Goal: Submit feedback/report problem: Submit feedback/report problem

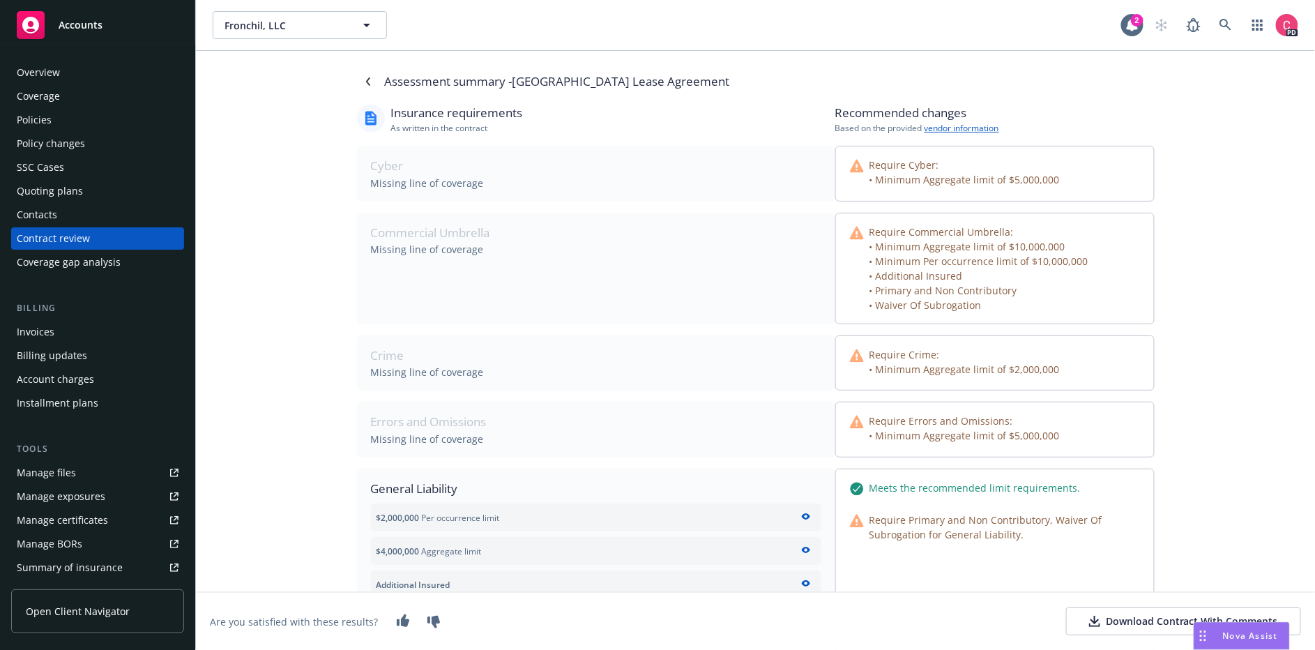
scroll to position [258, 0]
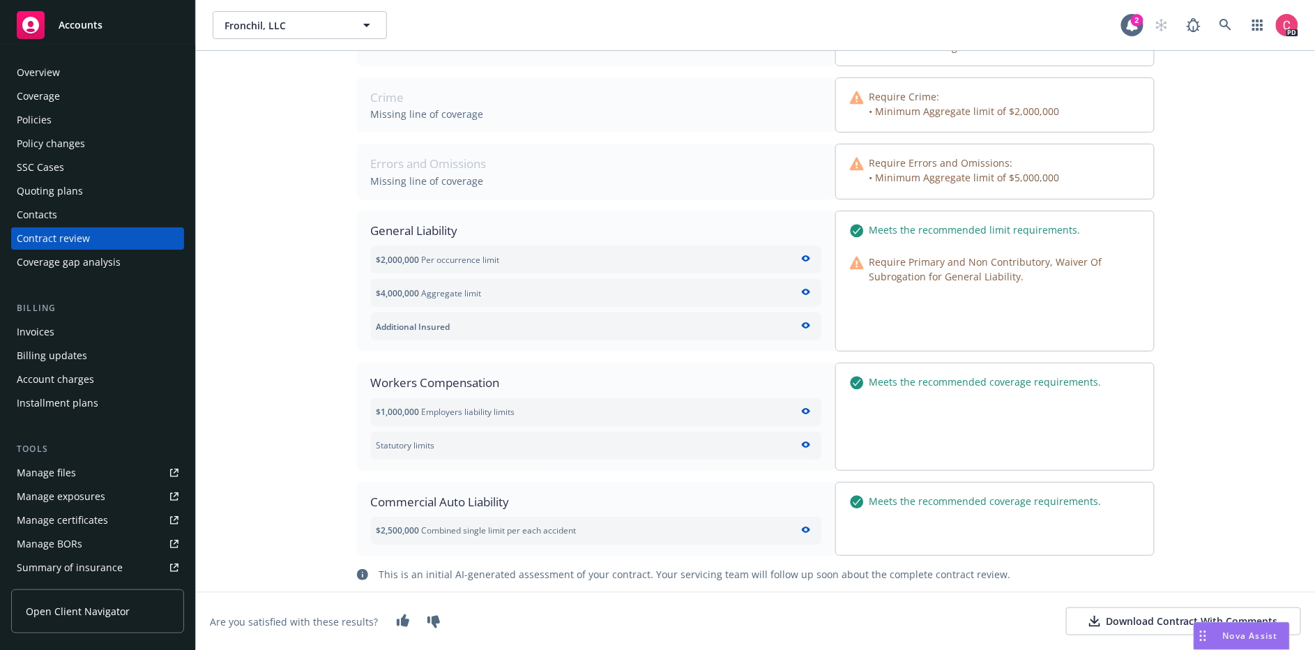
click at [1238, 638] on span "Nova Assist" at bounding box center [1250, 636] width 55 height 12
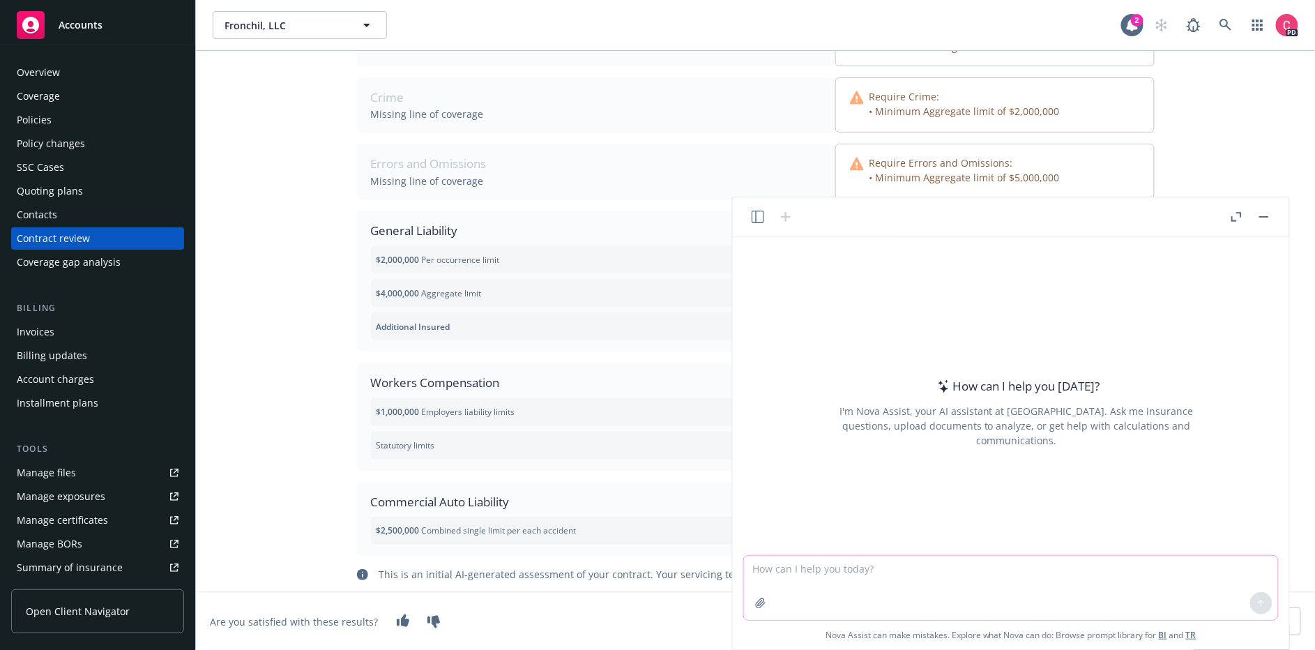
click at [1091, 568] on textarea at bounding box center [1011, 588] width 534 height 64
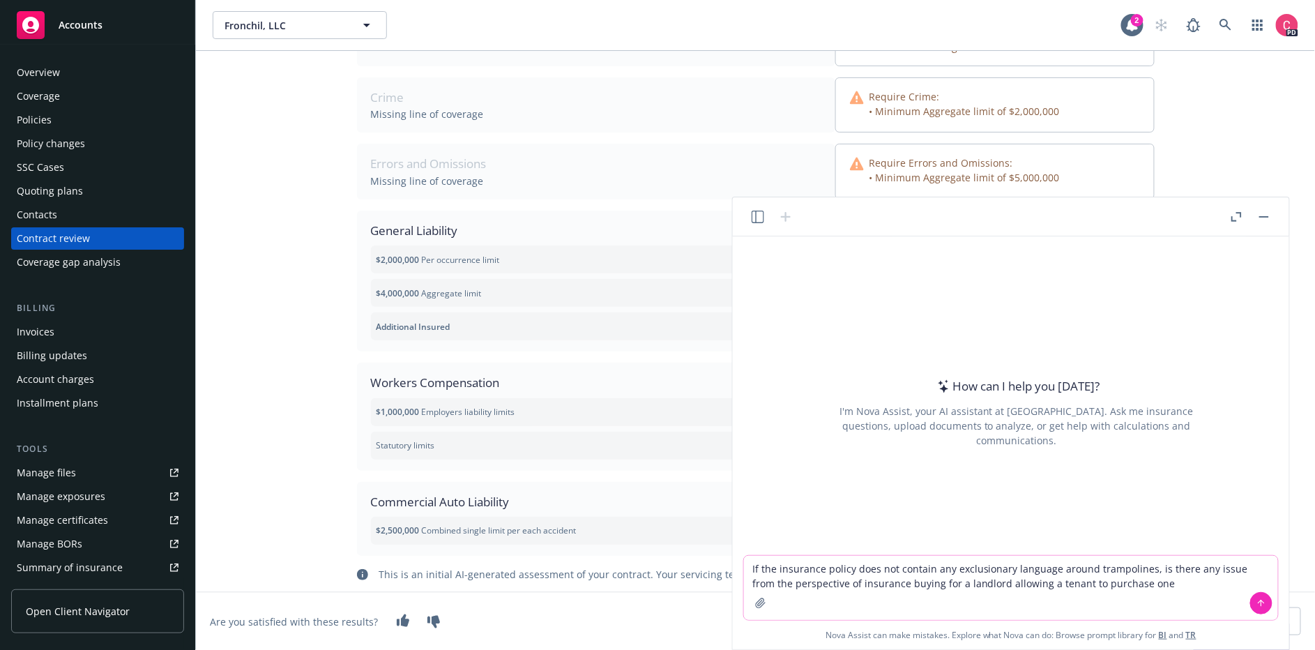
type textarea "If the insurance policy does not contain any exclusionary language around tramp…"
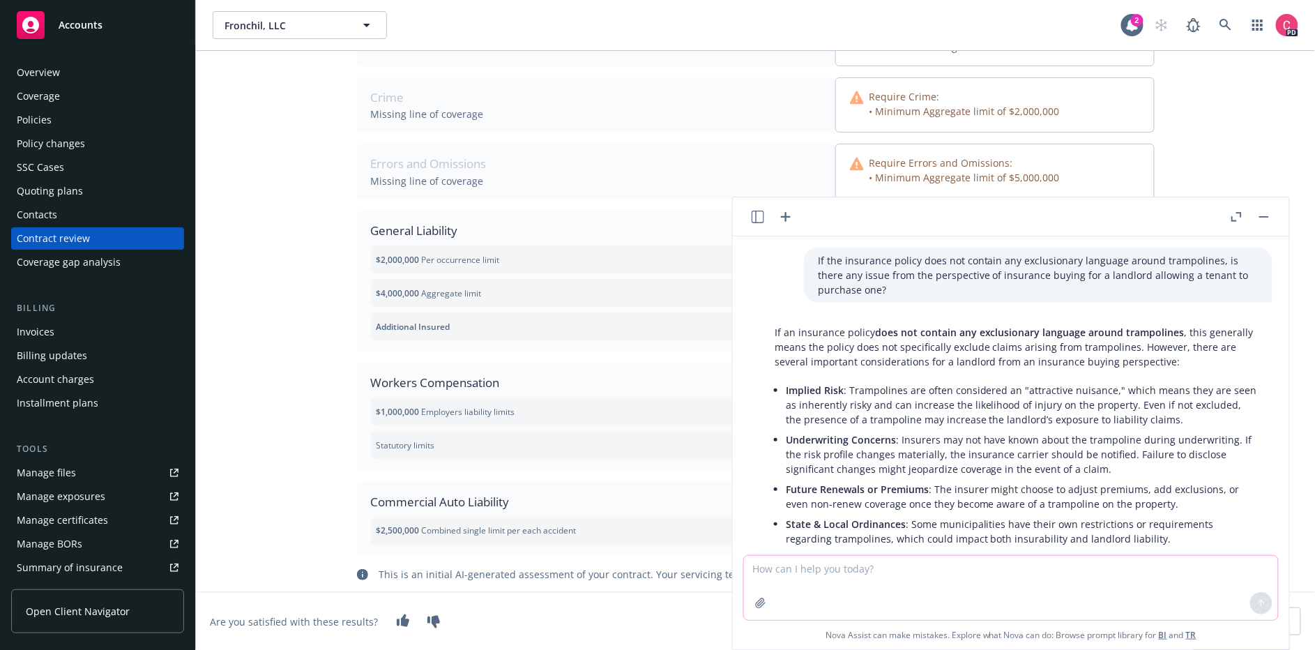
scroll to position [2, 0]
click at [1265, 214] on button "button" at bounding box center [1264, 216] width 17 height 17
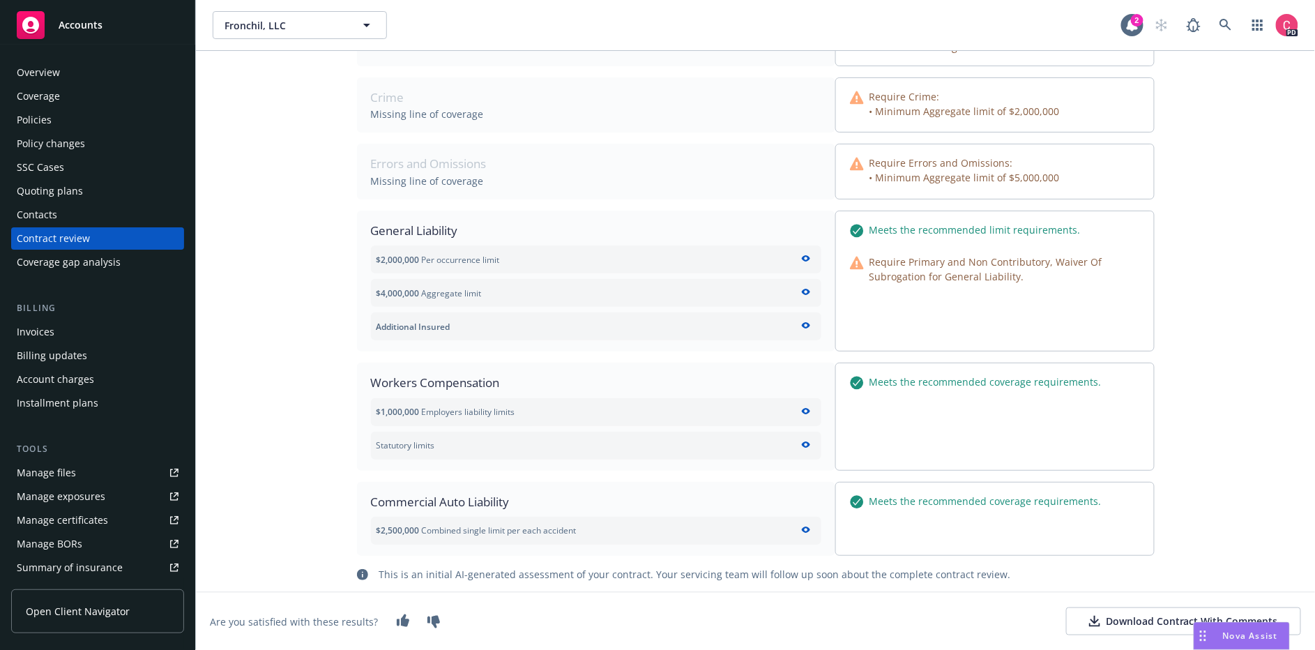
scroll to position [217, 0]
click at [1196, 227] on div "Assessment summary - 101 N La Brea Parking Lease Agreement Insurance requiremen…" at bounding box center [755, 350] width 1119 height 599
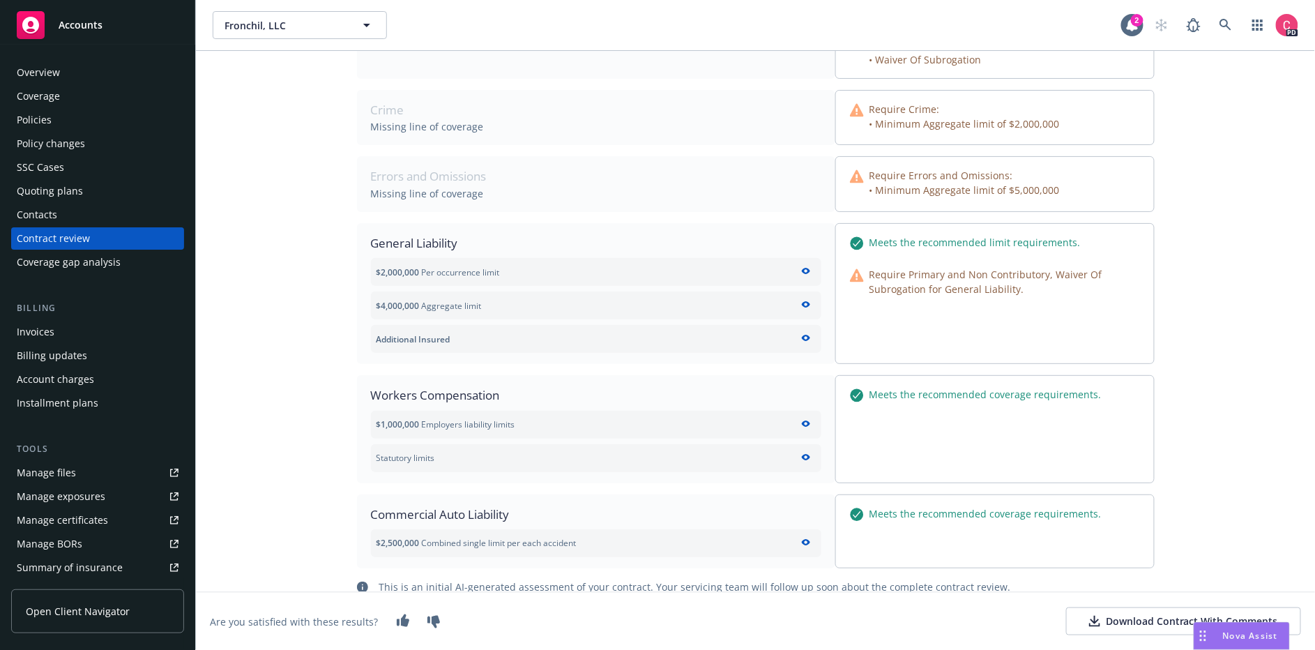
scroll to position [258, 0]
